Goal: Task Accomplishment & Management: Complete application form

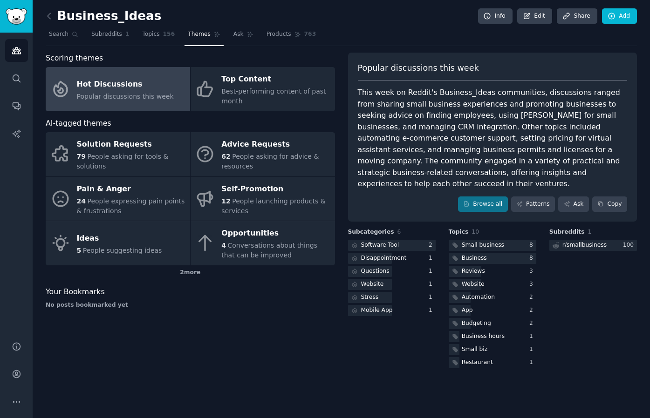
click at [445, 34] on nav "Search Subreddits 1 Topics 156 Themes Ask Products 763" at bounding box center [341, 36] width 591 height 19
click at [536, 106] on div "This week on Reddit's Business_Ideas communities, discussions ranged from shari…" at bounding box center [493, 138] width 270 height 103
click at [50, 18] on icon at bounding box center [49, 16] width 10 height 10
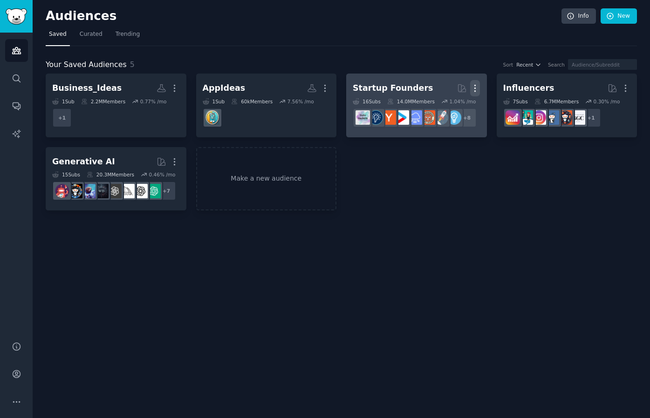
click at [476, 88] on icon "button" at bounding box center [475, 88] width 10 height 10
click at [452, 109] on p "Delete" at bounding box center [449, 108] width 21 height 10
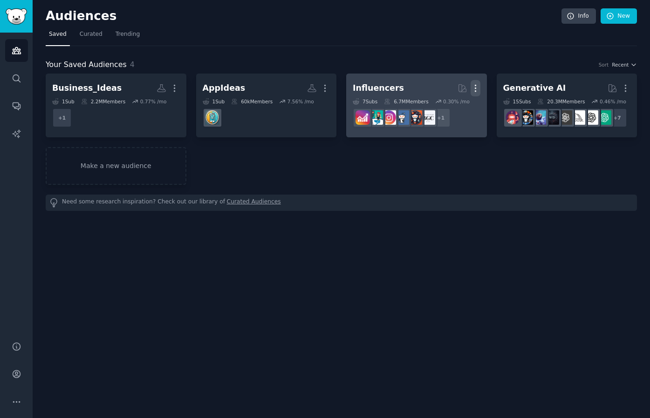
click at [475, 90] on icon "button" at bounding box center [475, 88] width 10 height 10
click at [440, 106] on p "Delete" at bounding box center [449, 108] width 21 height 10
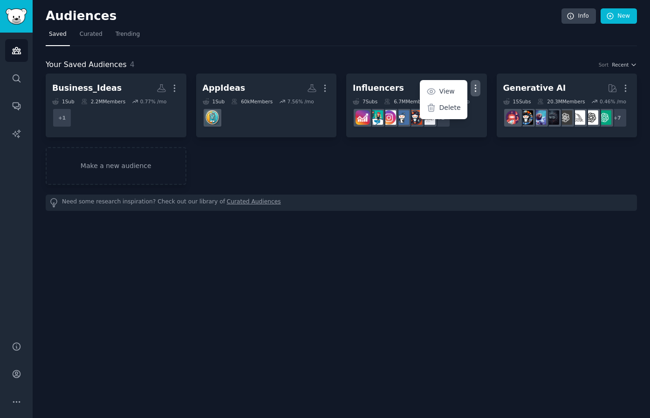
click at [403, 52] on div "Your Saved Audiences 4 Sort Recent Business_Ideas More 1 Sub 2.2M Members 0.77 …" at bounding box center [341, 128] width 591 height 165
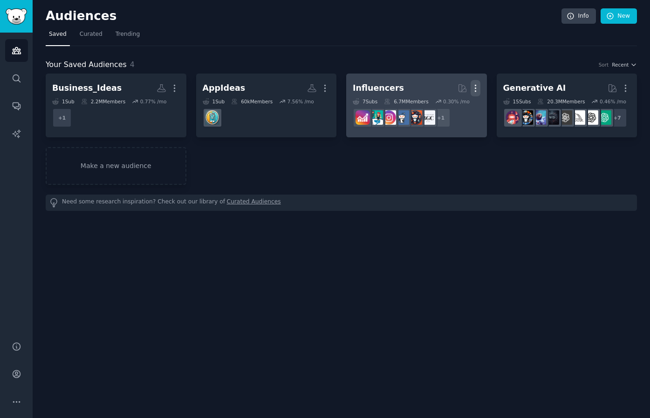
click at [479, 89] on icon "button" at bounding box center [475, 88] width 10 height 10
click at [437, 109] on div "Delete" at bounding box center [443, 108] width 44 height 20
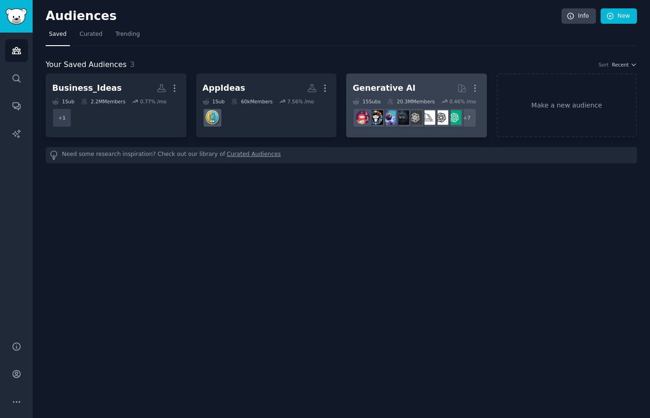
click at [413, 90] on h2 "Generative AI Curated by GummySearch More" at bounding box center [417, 88] width 128 height 16
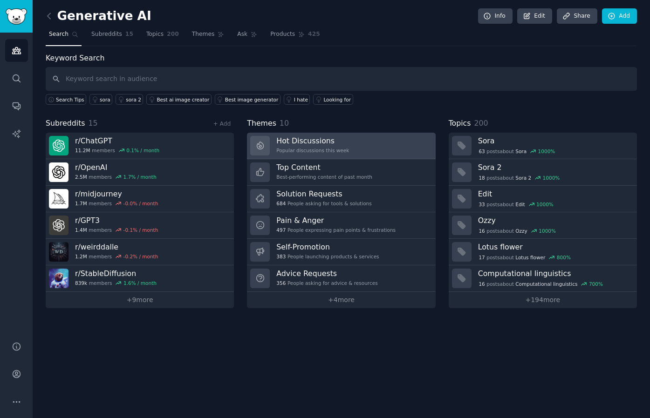
click at [312, 142] on h3 "Hot Discussions" at bounding box center [312, 141] width 73 height 10
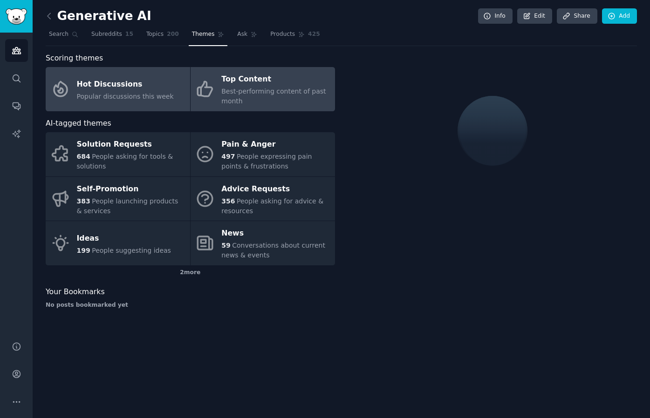
click at [261, 95] on div "Best-performing content of past month" at bounding box center [275, 97] width 109 height 20
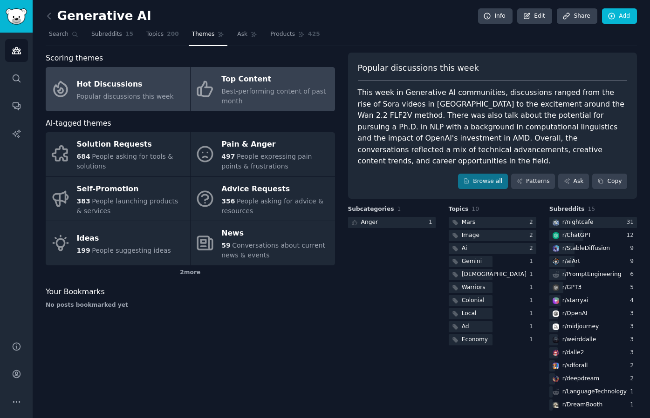
click at [130, 85] on div "Hot Discussions" at bounding box center [125, 84] width 97 height 15
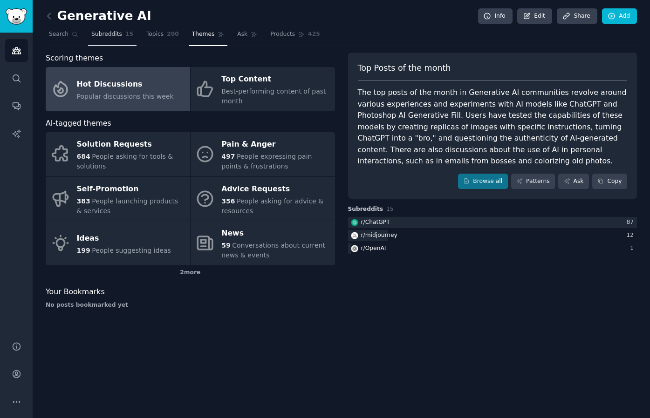
click at [105, 37] on span "Subreddits" at bounding box center [106, 34] width 31 height 8
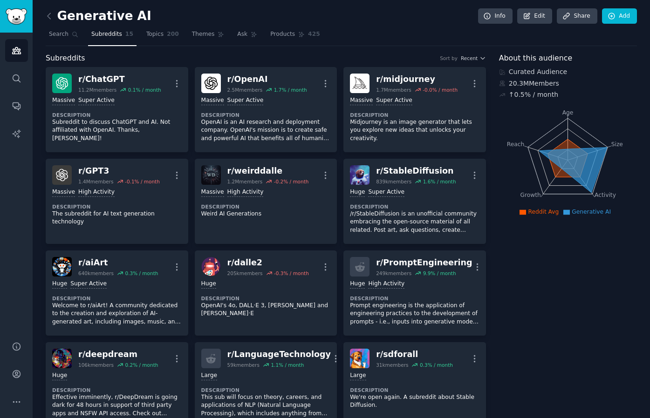
click at [268, 53] on div "Subreddits Sort by Recent" at bounding box center [266, 59] width 440 height 12
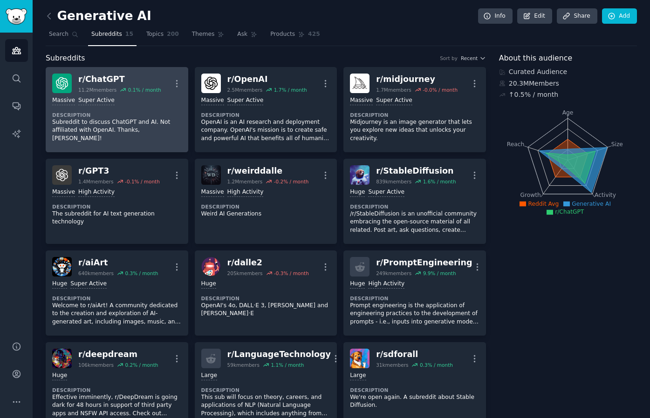
click at [95, 82] on div "r/ ChatGPT" at bounding box center [119, 80] width 83 height 12
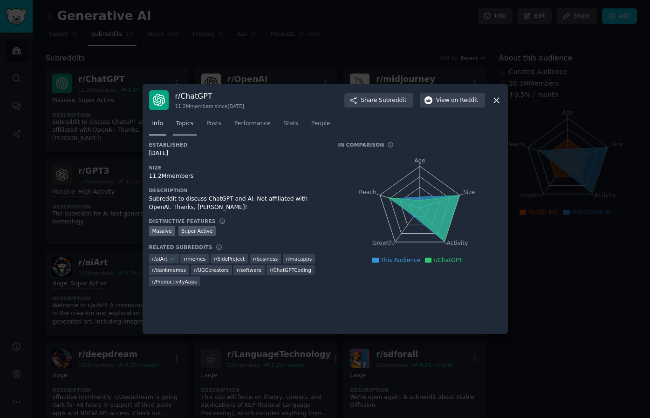
click at [181, 125] on span "Topics" at bounding box center [184, 124] width 17 height 8
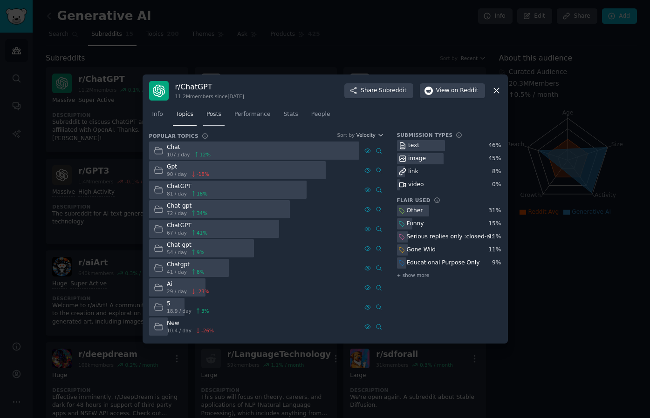
click at [215, 115] on span "Posts" at bounding box center [213, 114] width 15 height 8
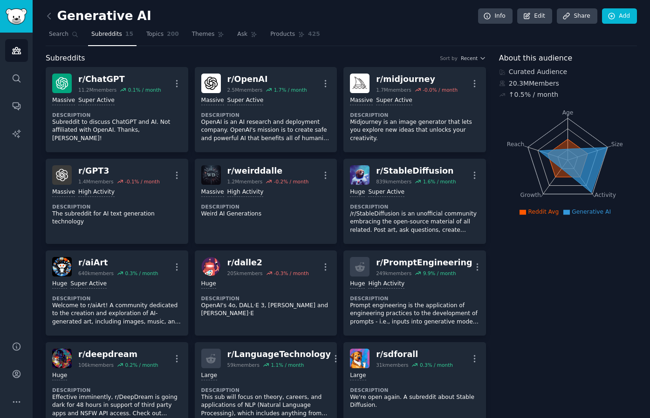
click at [365, 56] on div "Subreddits Sort by Recent" at bounding box center [266, 59] width 440 height 12
click at [46, 16] on icon at bounding box center [49, 16] width 10 height 10
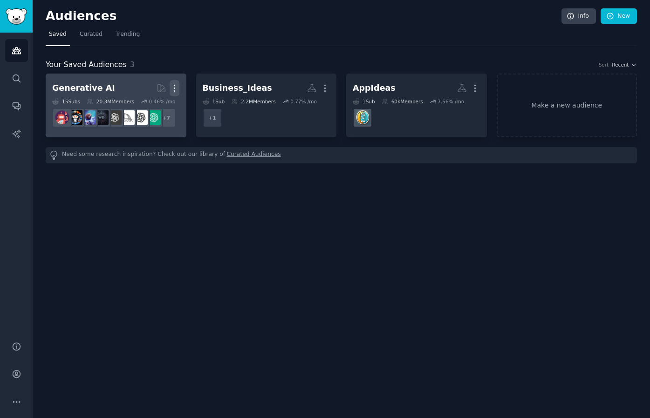
click at [173, 87] on icon "button" at bounding box center [175, 88] width 10 height 10
click at [140, 111] on p "Delete" at bounding box center [148, 108] width 21 height 10
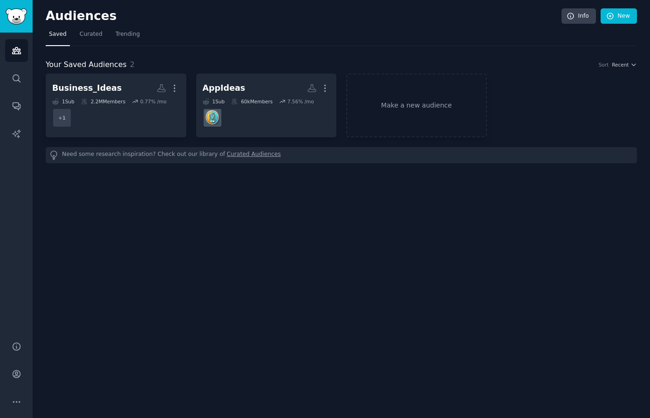
click at [357, 55] on div "Your Saved Audiences 2 Sort Recent Business_Ideas More 1 Sub 2.2M Members 0.77 …" at bounding box center [341, 104] width 591 height 117
click at [421, 108] on link "Make a new audience" at bounding box center [416, 106] width 141 height 64
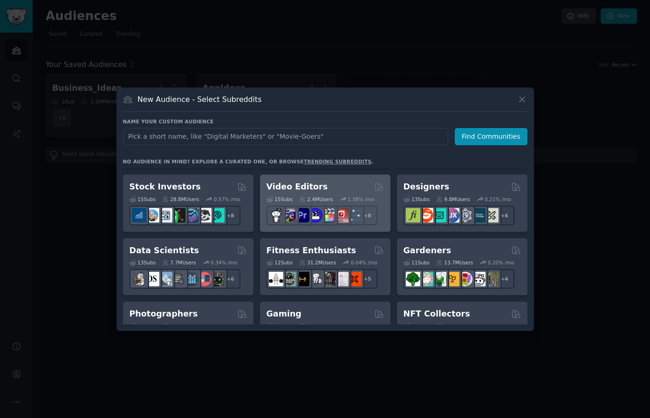
scroll to position [186, 0]
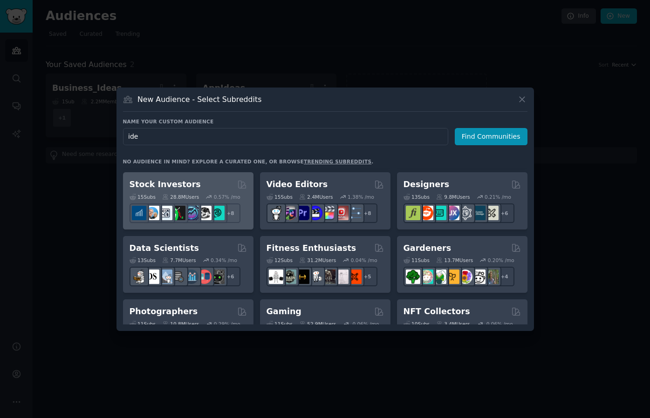
type input "idea"
click button "Find Communities" at bounding box center [491, 136] width 73 height 17
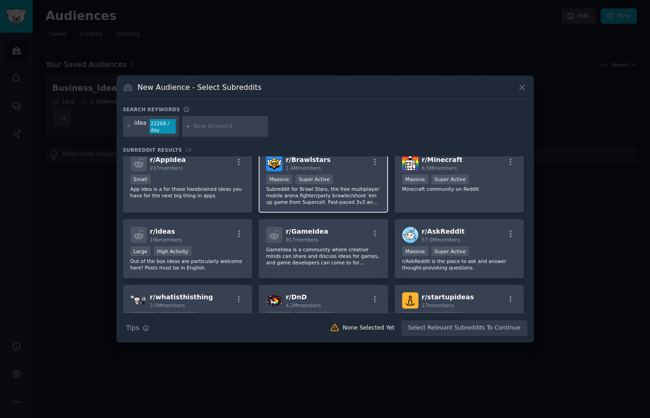
scroll to position [107, 0]
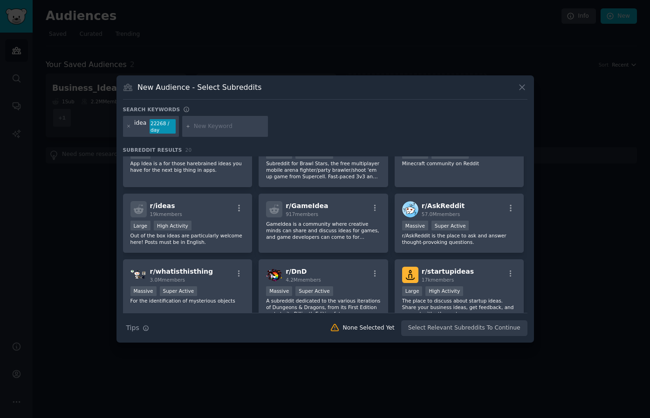
click at [516, 33] on div at bounding box center [325, 209] width 650 height 418
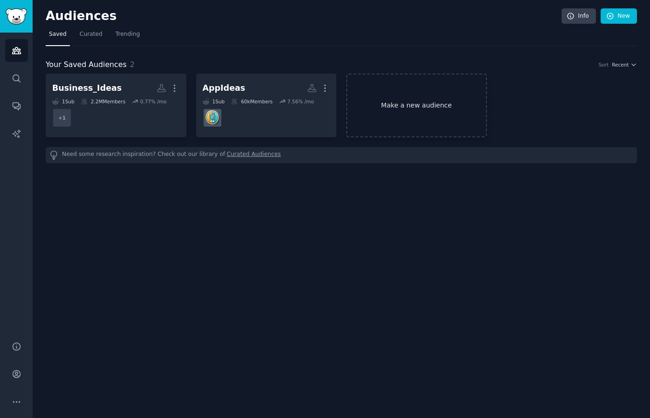
click at [416, 108] on link "Make a new audience" at bounding box center [416, 106] width 141 height 64
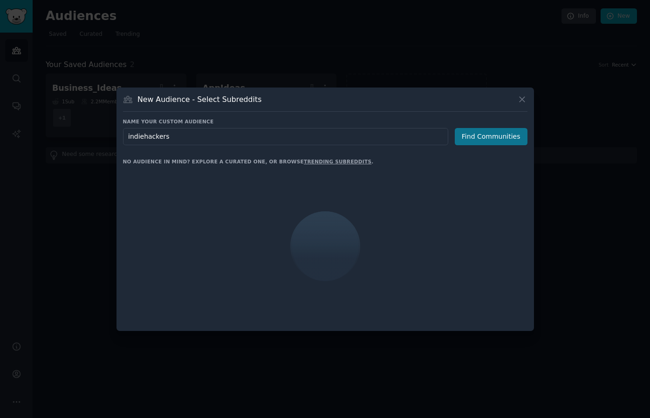
type input "indiehackers"
click at [489, 141] on button "Find Communities" at bounding box center [491, 136] width 73 height 17
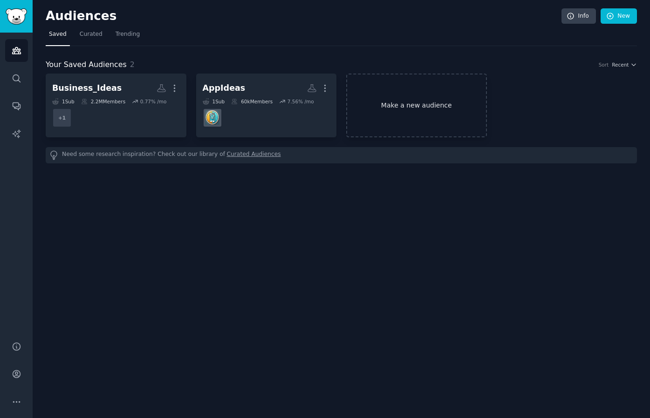
click at [420, 102] on link "Make a new audience" at bounding box center [416, 106] width 141 height 64
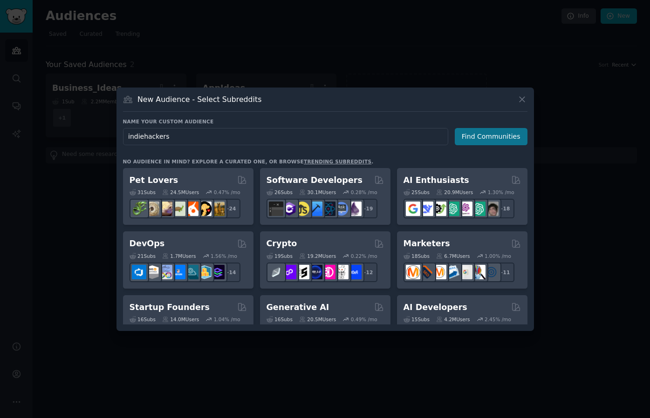
type input "indiehackers"
click at [483, 136] on button "Find Communities" at bounding box center [491, 136] width 73 height 17
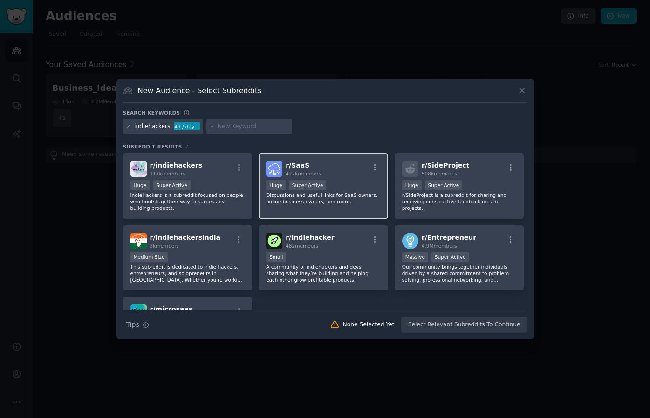
click at [331, 169] on div "r/ SaaS 422k members" at bounding box center [323, 169] width 115 height 16
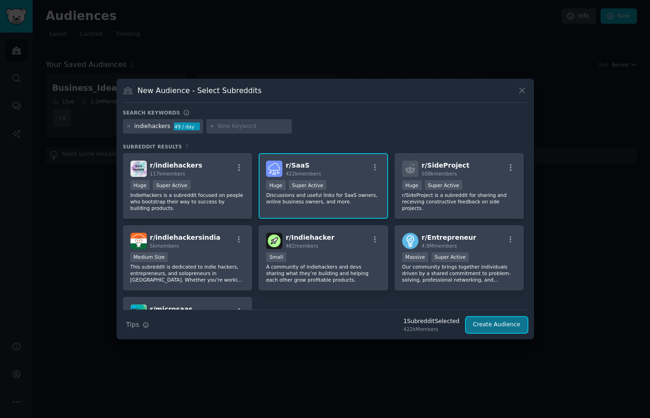
click at [497, 326] on button "Create Audience" at bounding box center [496, 325] width 61 height 16
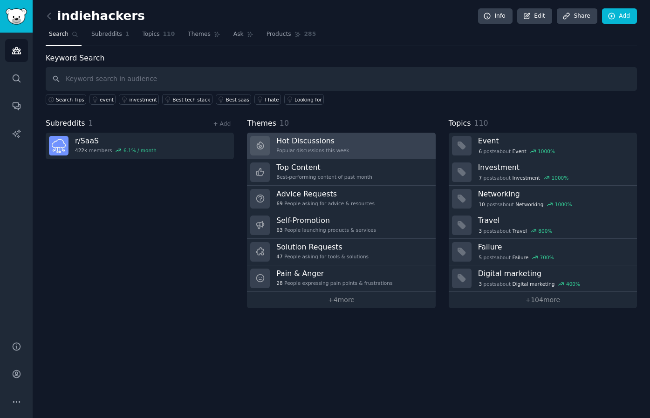
click at [307, 148] on div "Popular discussions this week" at bounding box center [312, 150] width 73 height 7
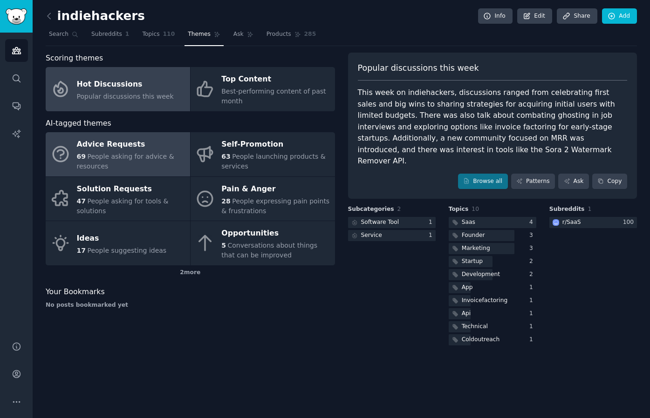
click at [123, 147] on div "Advice Requests" at bounding box center [131, 144] width 109 height 15
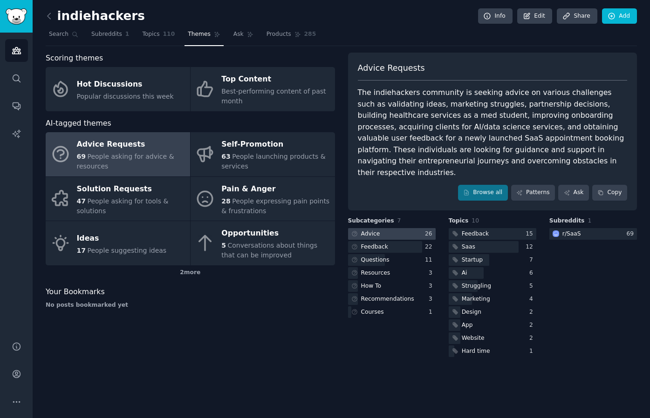
click at [388, 228] on div at bounding box center [392, 234] width 88 height 12
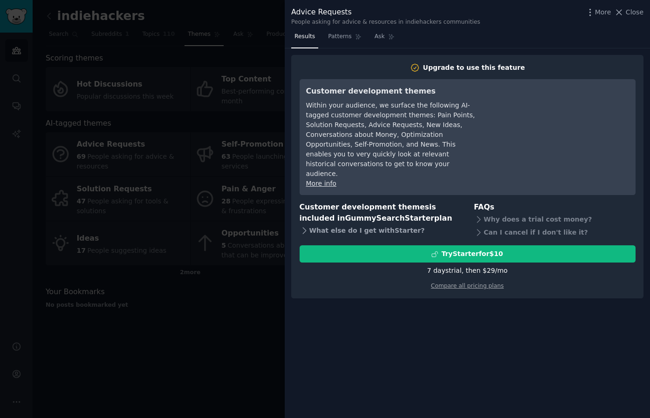
click at [367, 224] on div "What else do I get with Starter ?" at bounding box center [380, 230] width 162 height 13
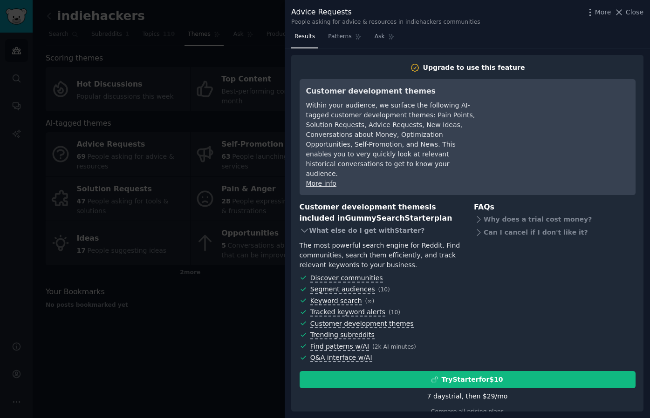
click at [382, 224] on div "What else do I get with Starter ?" at bounding box center [380, 230] width 162 height 13
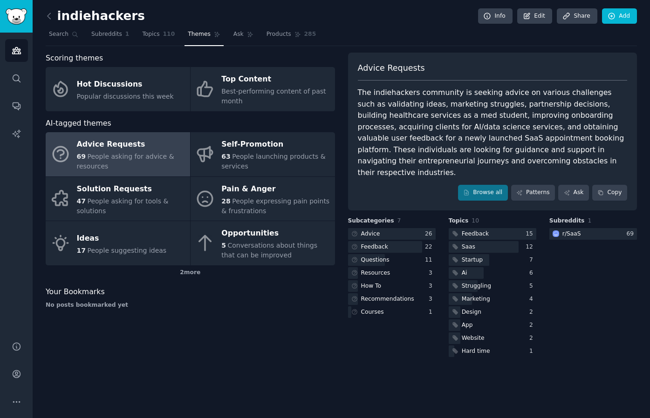
click at [446, 40] on nav "Search Subreddits 1 Topics 110 Themes Ask Products 285" at bounding box center [341, 36] width 591 height 19
click at [443, 69] on div "Advice Requests" at bounding box center [493, 71] width 270 height 19
click at [471, 185] on link "Browse all" at bounding box center [483, 193] width 50 height 16
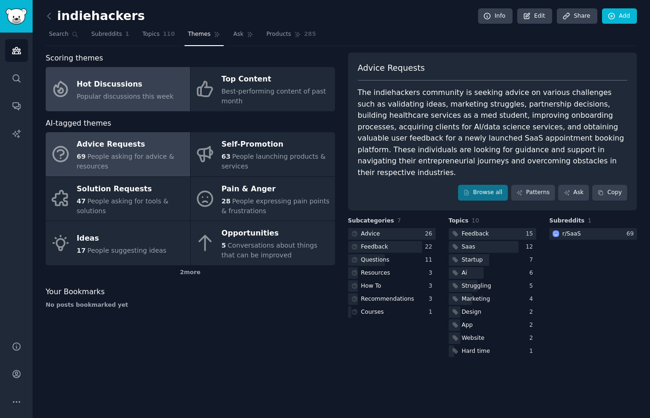
click at [139, 102] on link "Hot Discussions Popular discussions this week" at bounding box center [118, 89] width 144 height 44
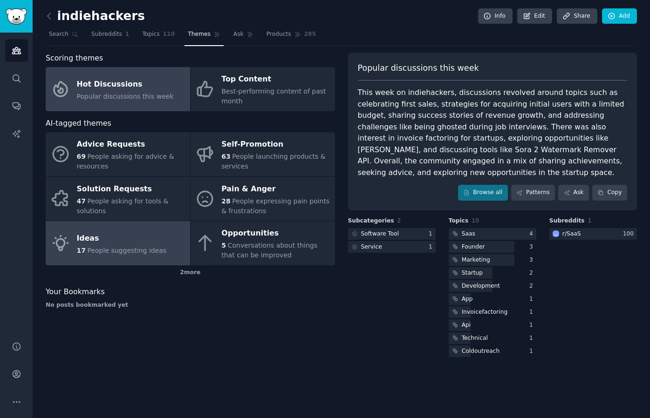
click at [131, 246] on div "17 People suggesting ideas" at bounding box center [122, 251] width 90 height 10
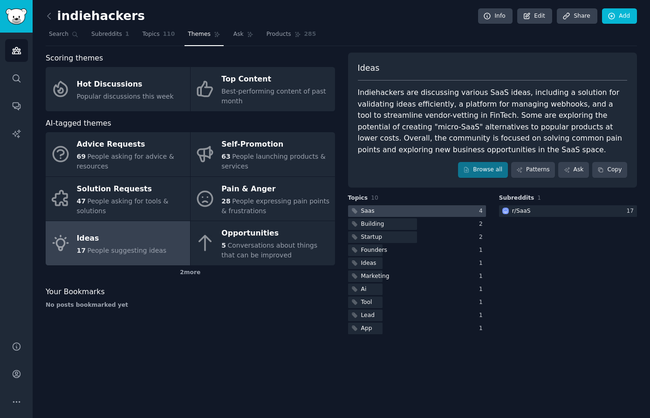
click at [373, 213] on div "Saas" at bounding box center [368, 211] width 14 height 8
click at [432, 37] on nav "Search Subreddits 1 Topics 110 Themes Ask Products 285" at bounding box center [341, 36] width 591 height 19
click at [20, 404] on icon "Sidebar" at bounding box center [17, 402] width 10 height 10
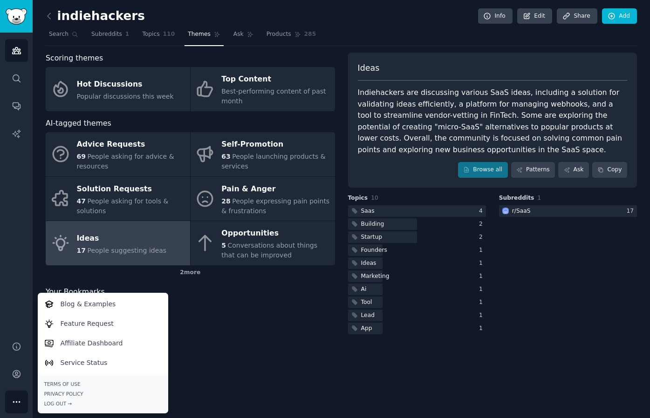
click at [207, 339] on div "indiehackers Info Edit Share Add Search Subreddits 1 Topics 110 Themes Ask Prod…" at bounding box center [341, 209] width 617 height 418
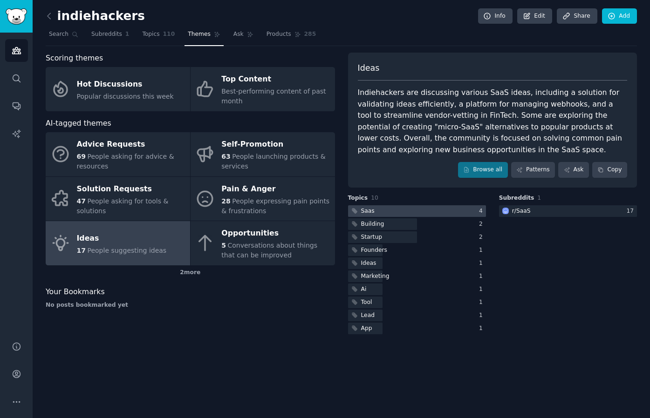
click at [384, 214] on div at bounding box center [417, 211] width 138 height 12
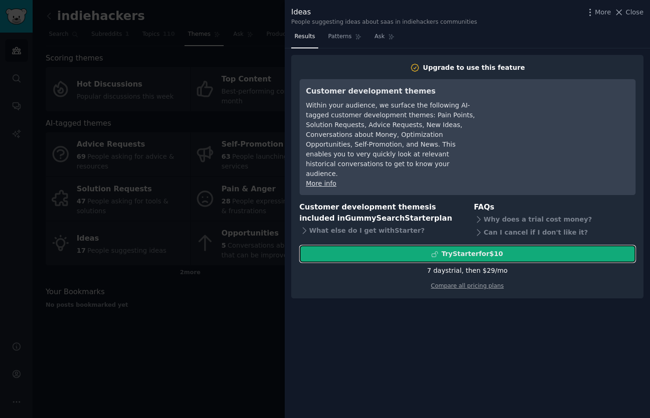
click at [482, 249] on div "Try Starter for $10" at bounding box center [471, 254] width 61 height 10
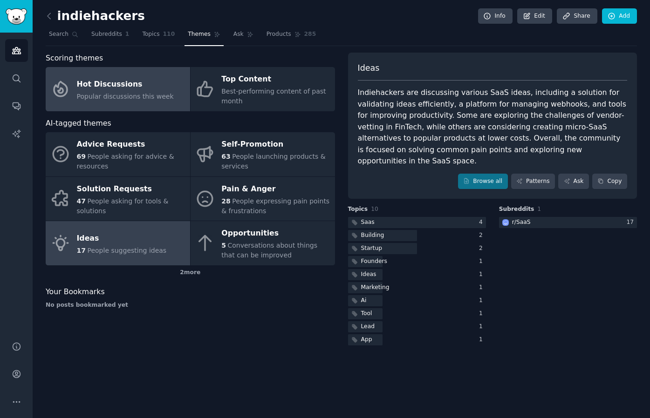
click at [118, 86] on div "Hot Discussions" at bounding box center [125, 84] width 97 height 15
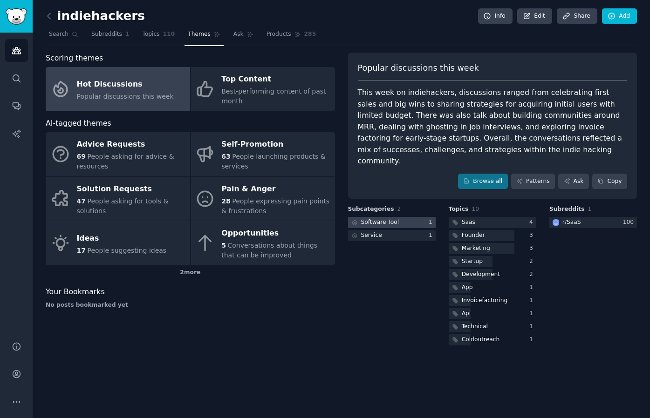
click at [408, 217] on div at bounding box center [392, 223] width 88 height 12
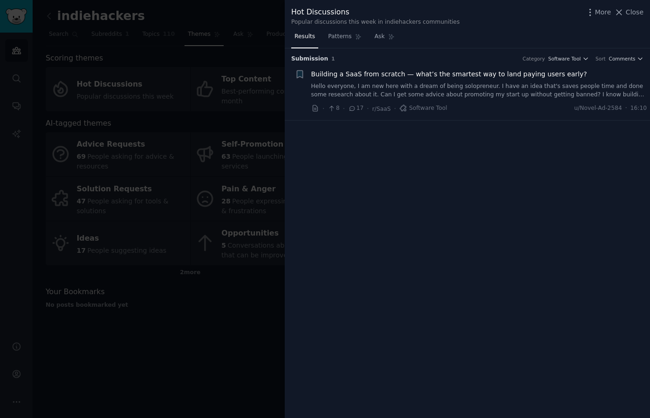
click at [471, 140] on div "Submission 1 Category Software Tool Sort Comments + Building a SaaS from scratc…" at bounding box center [467, 233] width 365 height 370
click at [548, 143] on div "Submission 1 Category Software Tool Sort Comments + Building a SaaS from scratc…" at bounding box center [467, 233] width 365 height 370
click at [544, 138] on div "Submission 1 Category Software Tool Sort Comments + Building a SaaS from scratc…" at bounding box center [467, 233] width 365 height 370
click at [487, 75] on span "Building a SaaS from scratch — what’s the smartest way to land paying users ear…" at bounding box center [449, 74] width 276 height 10
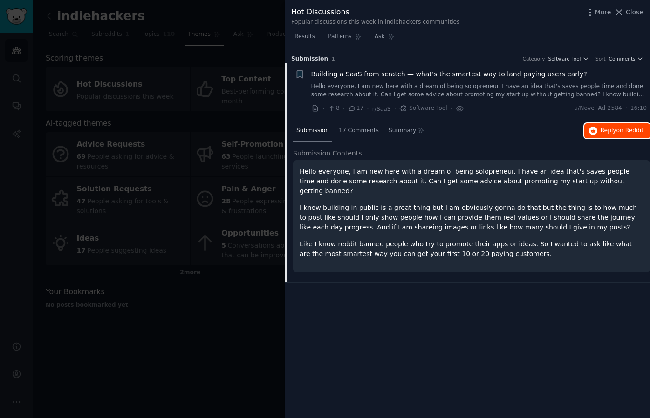
click at [614, 130] on span "Reply on Reddit" at bounding box center [621, 131] width 43 height 8
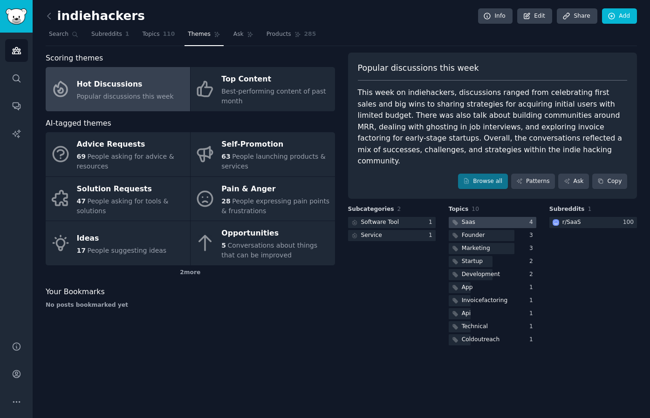
click at [470, 218] on div "Saas" at bounding box center [469, 222] width 14 height 8
click at [51, 18] on icon at bounding box center [49, 16] width 10 height 10
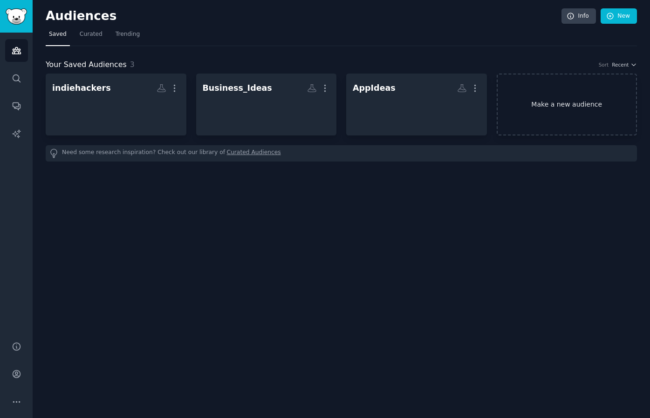
click at [551, 97] on link "Make a new audience" at bounding box center [567, 105] width 141 height 62
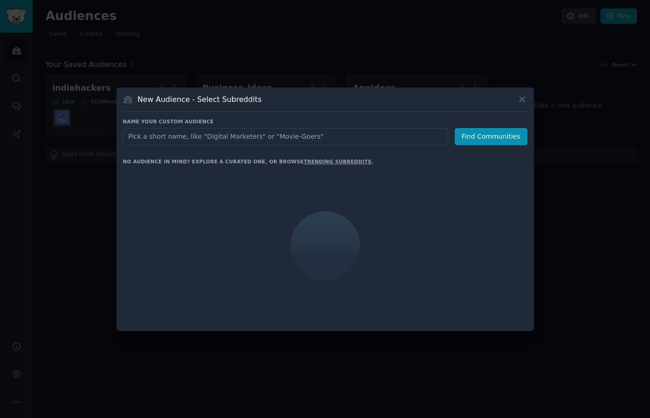
click at [308, 134] on input "text" at bounding box center [285, 136] width 325 height 17
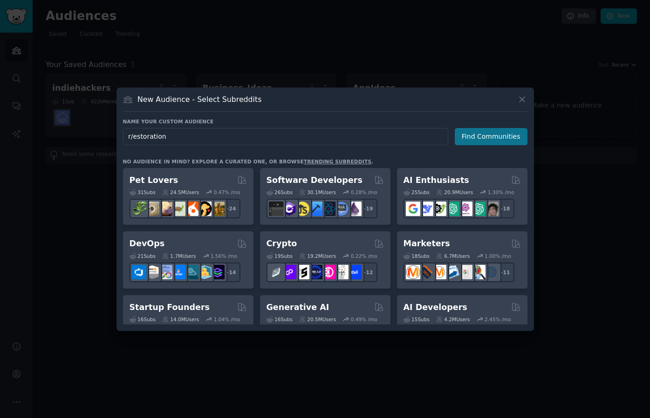
type input "r/estoration"
click at [472, 136] on button "Find Communities" at bounding box center [491, 136] width 73 height 17
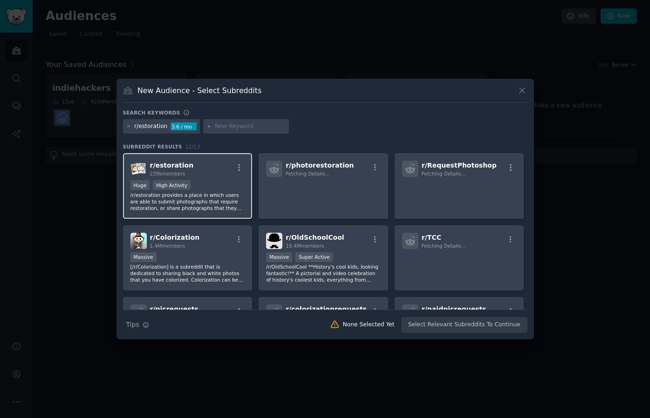
click at [229, 186] on div "Huge High Activity" at bounding box center [187, 186] width 115 height 12
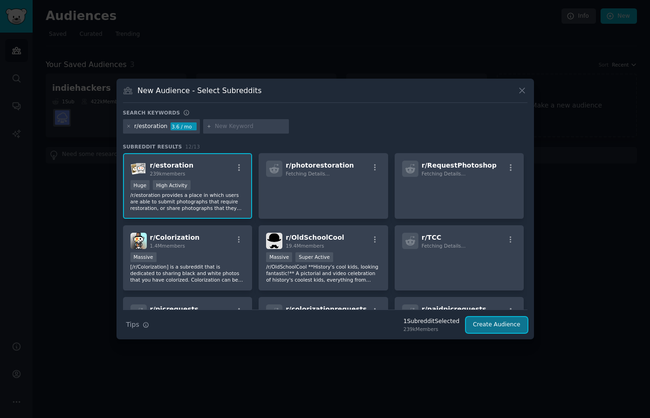
click at [508, 328] on button "Create Audience" at bounding box center [496, 325] width 61 height 16
